Goal: Check status

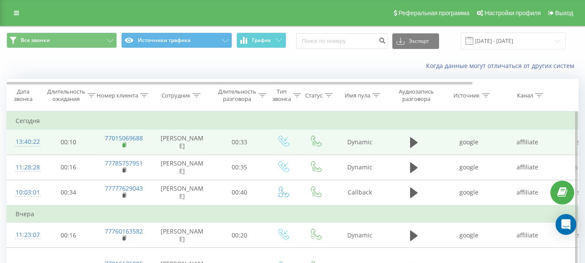
click at [123, 147] on rect at bounding box center [124, 145] width 3 height 4
